Goal: Transaction & Acquisition: Purchase product/service

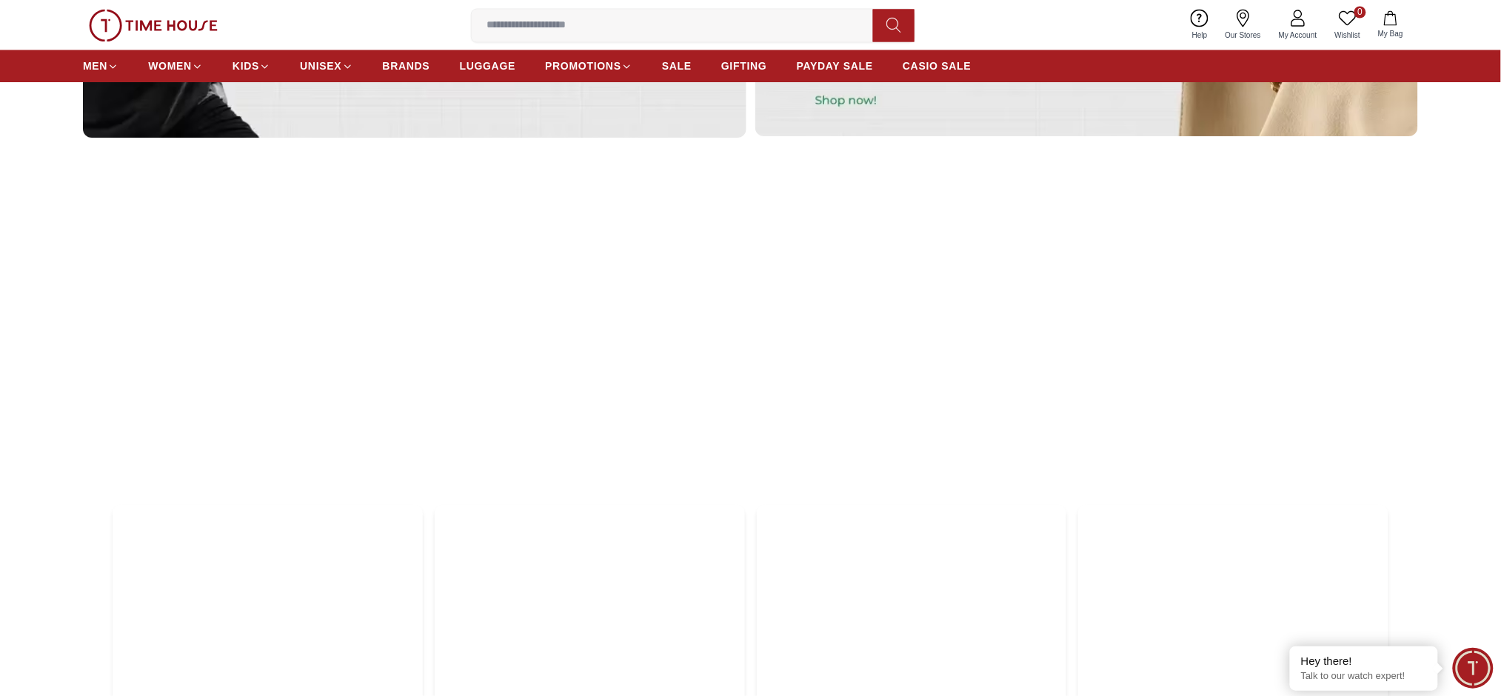
scroll to position [5116, 0]
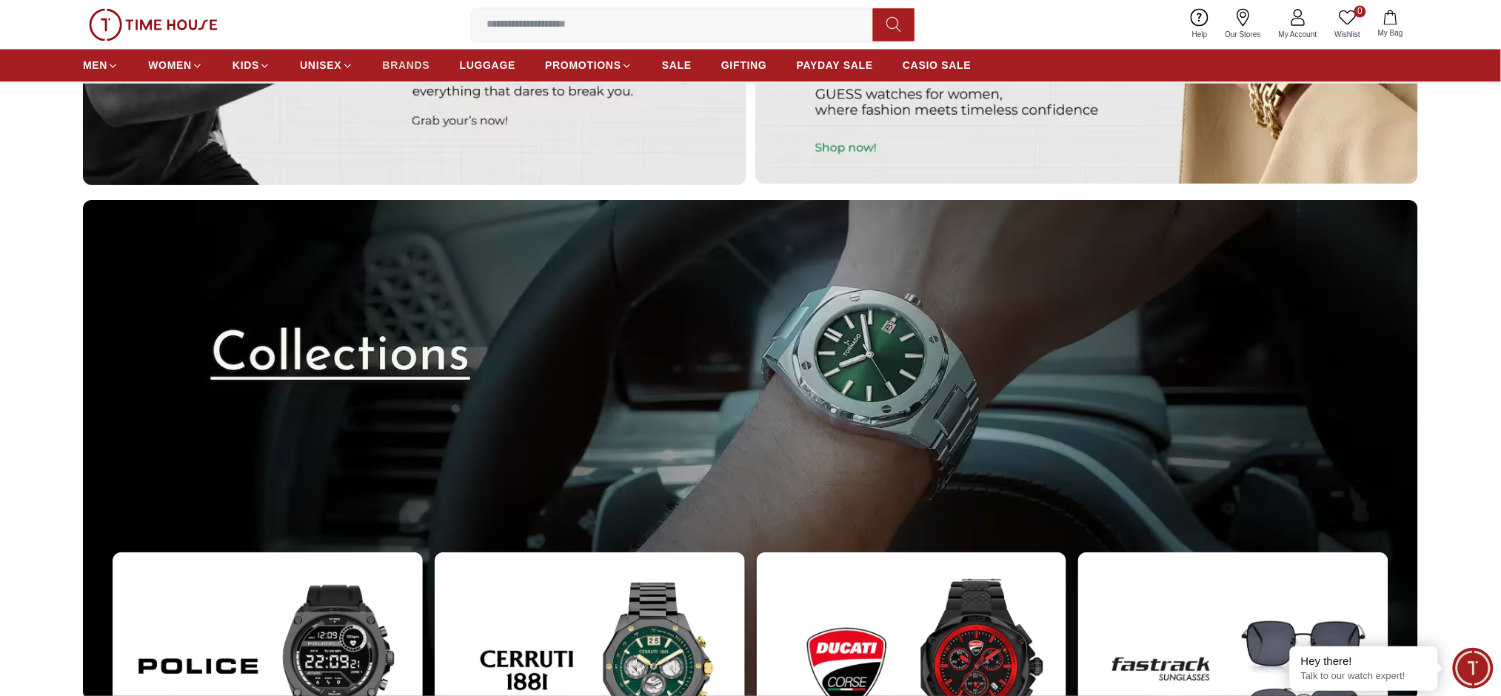
click at [403, 64] on span "BRANDS" at bounding box center [406, 65] width 47 height 15
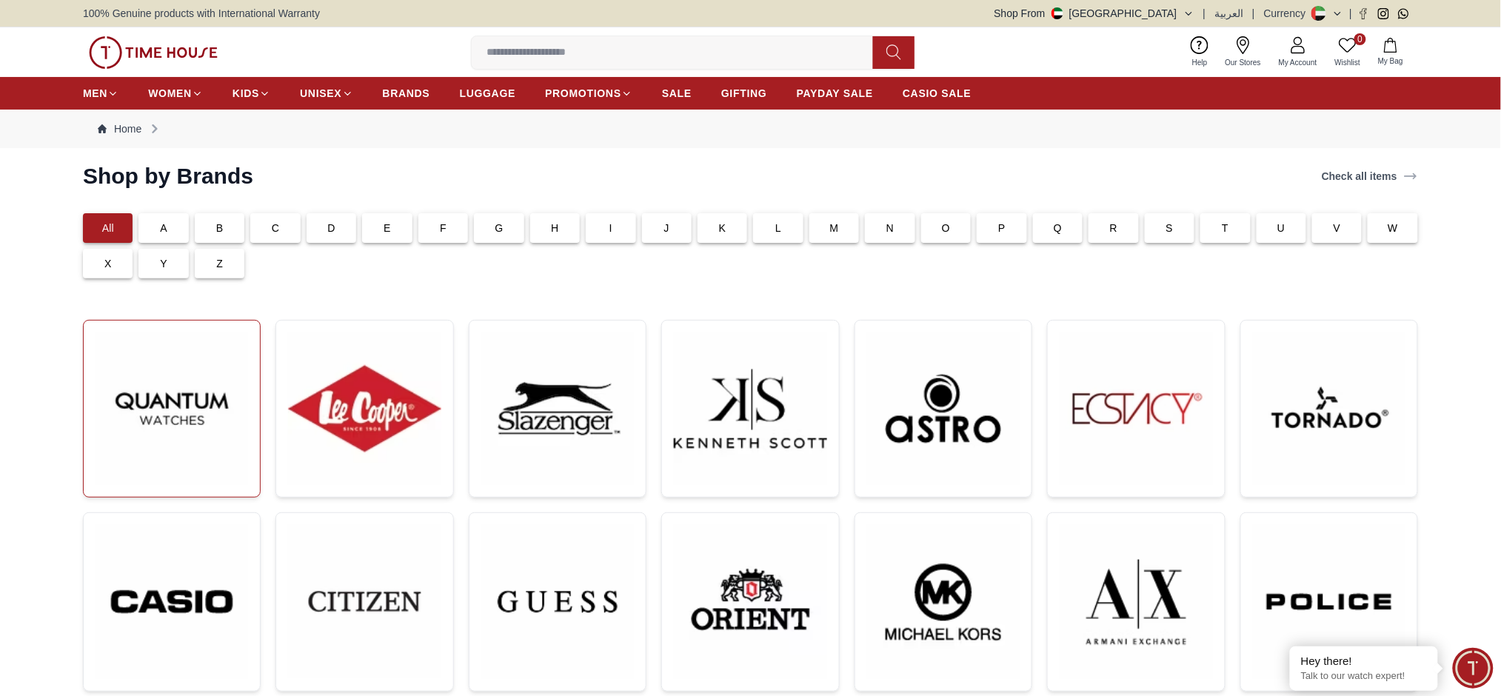
click at [182, 386] on img at bounding box center [172, 408] width 153 height 153
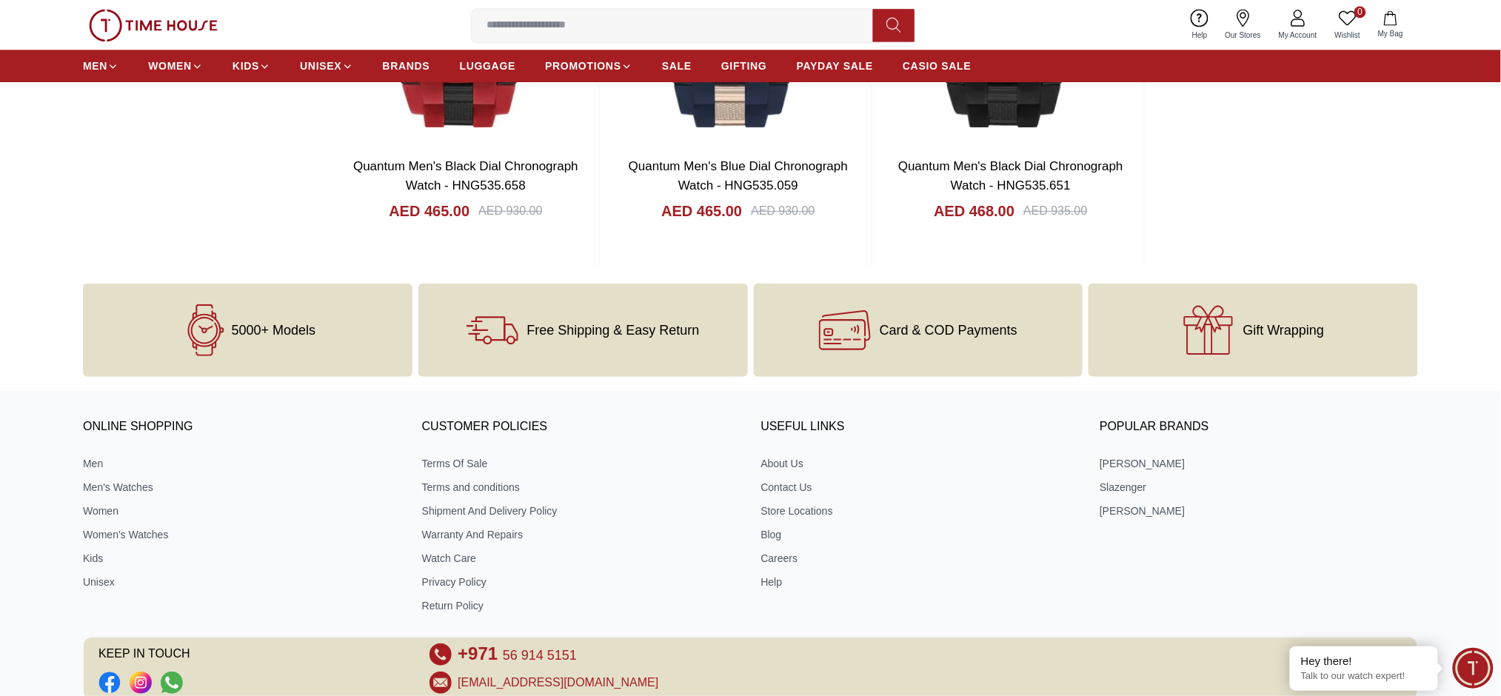
scroll to position [5332, 0]
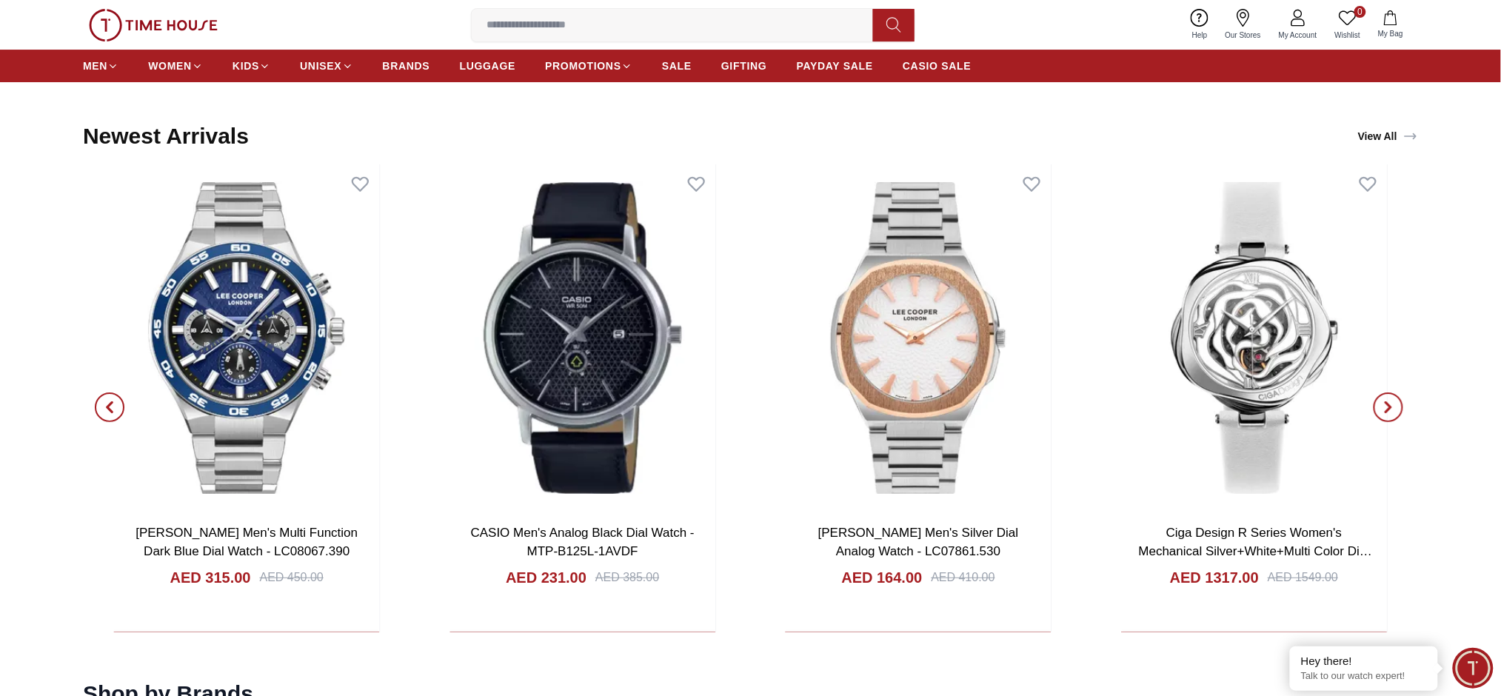
scroll to position [2270, 0]
